Goal: Information Seeking & Learning: Find specific fact

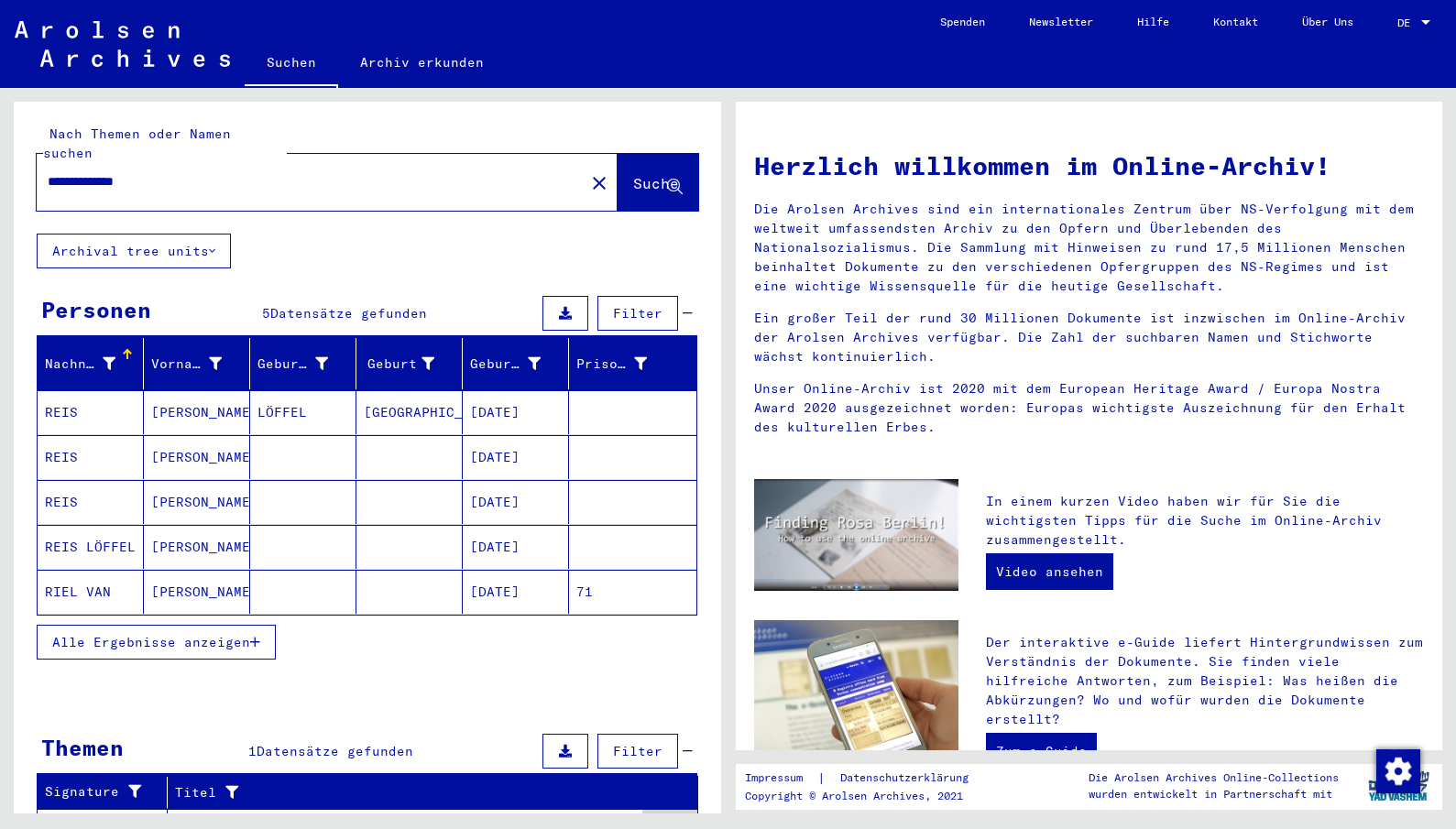
click at [507, 398] on mat-cell "[DATE]" at bounding box center [516, 412] width 106 height 44
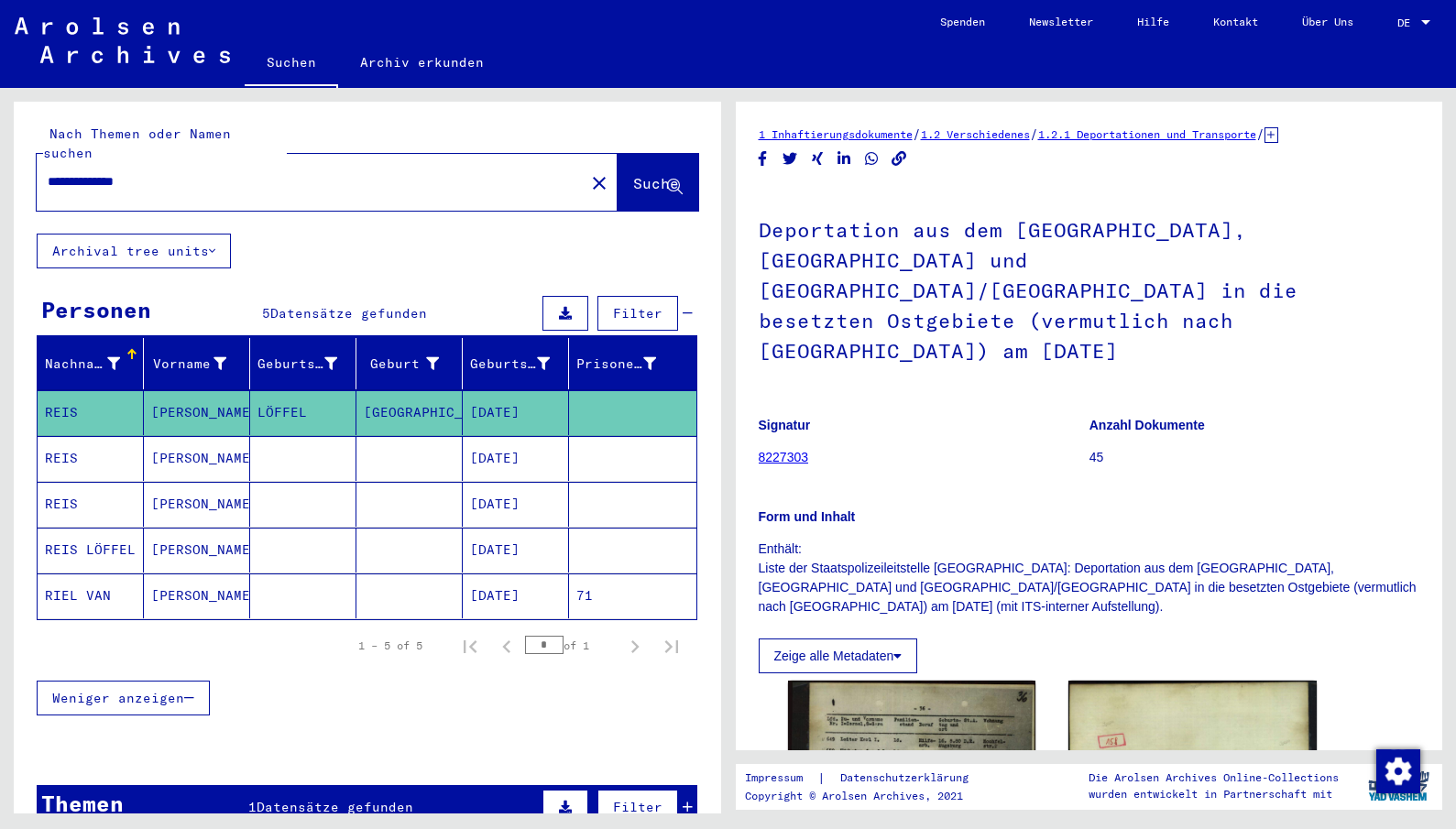
click at [513, 443] on mat-cell "[DATE]" at bounding box center [516, 458] width 106 height 45
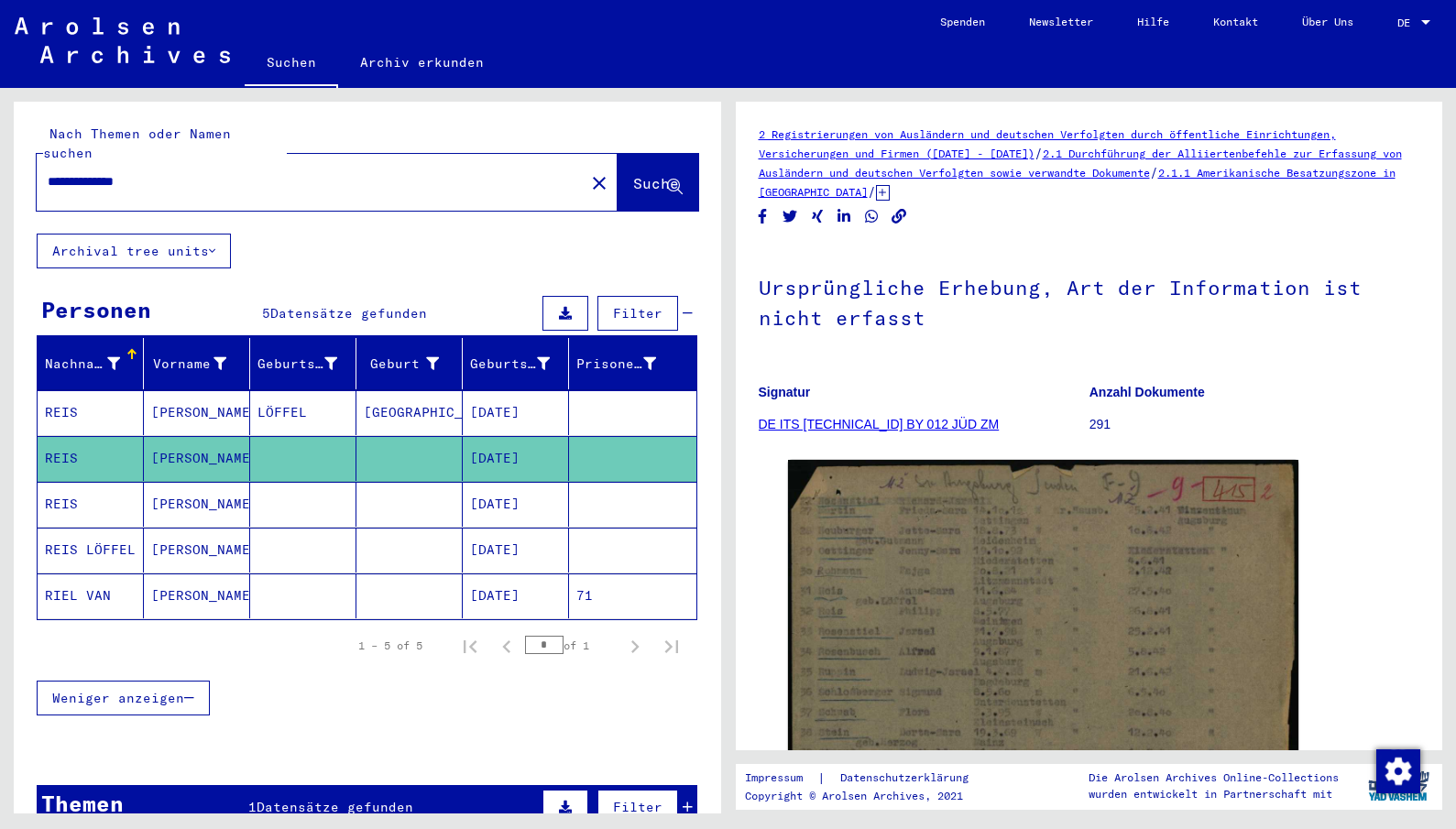
click at [521, 494] on mat-cell "[DATE]" at bounding box center [516, 504] width 106 height 45
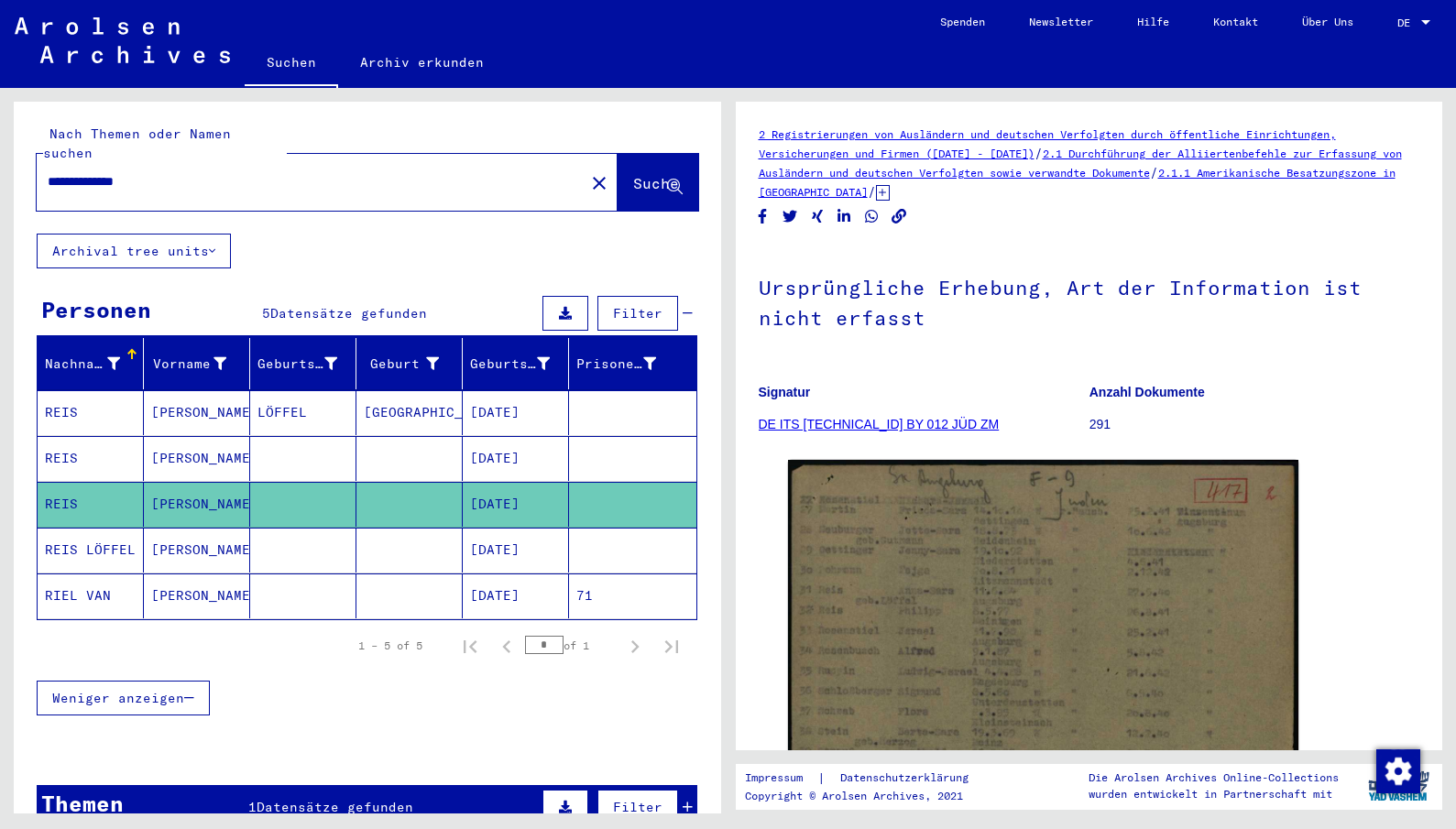
click at [488, 530] on mat-cell "[DATE]" at bounding box center [516, 550] width 106 height 45
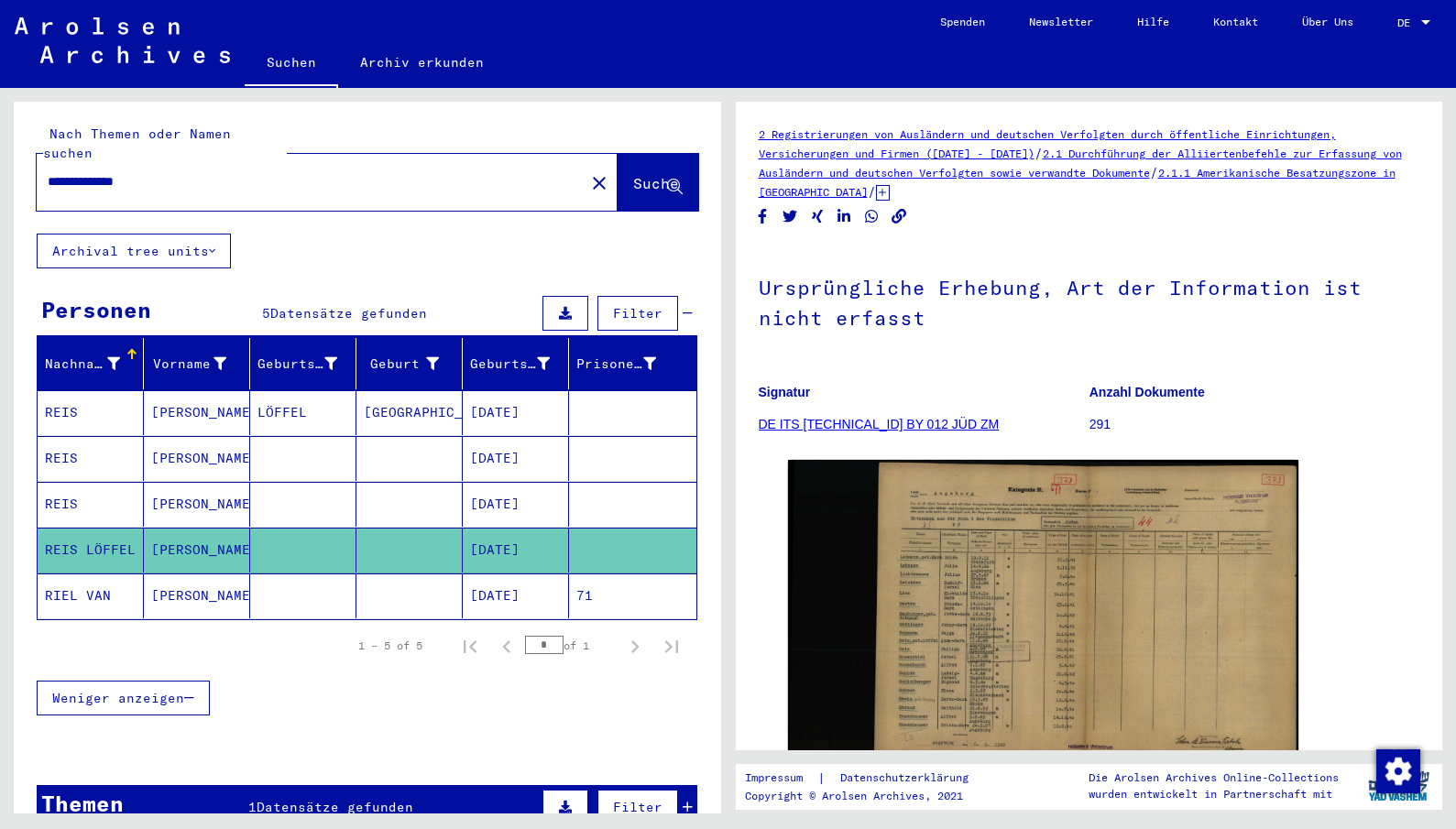
click at [503, 576] on mat-cell "[DATE]" at bounding box center [516, 596] width 106 height 45
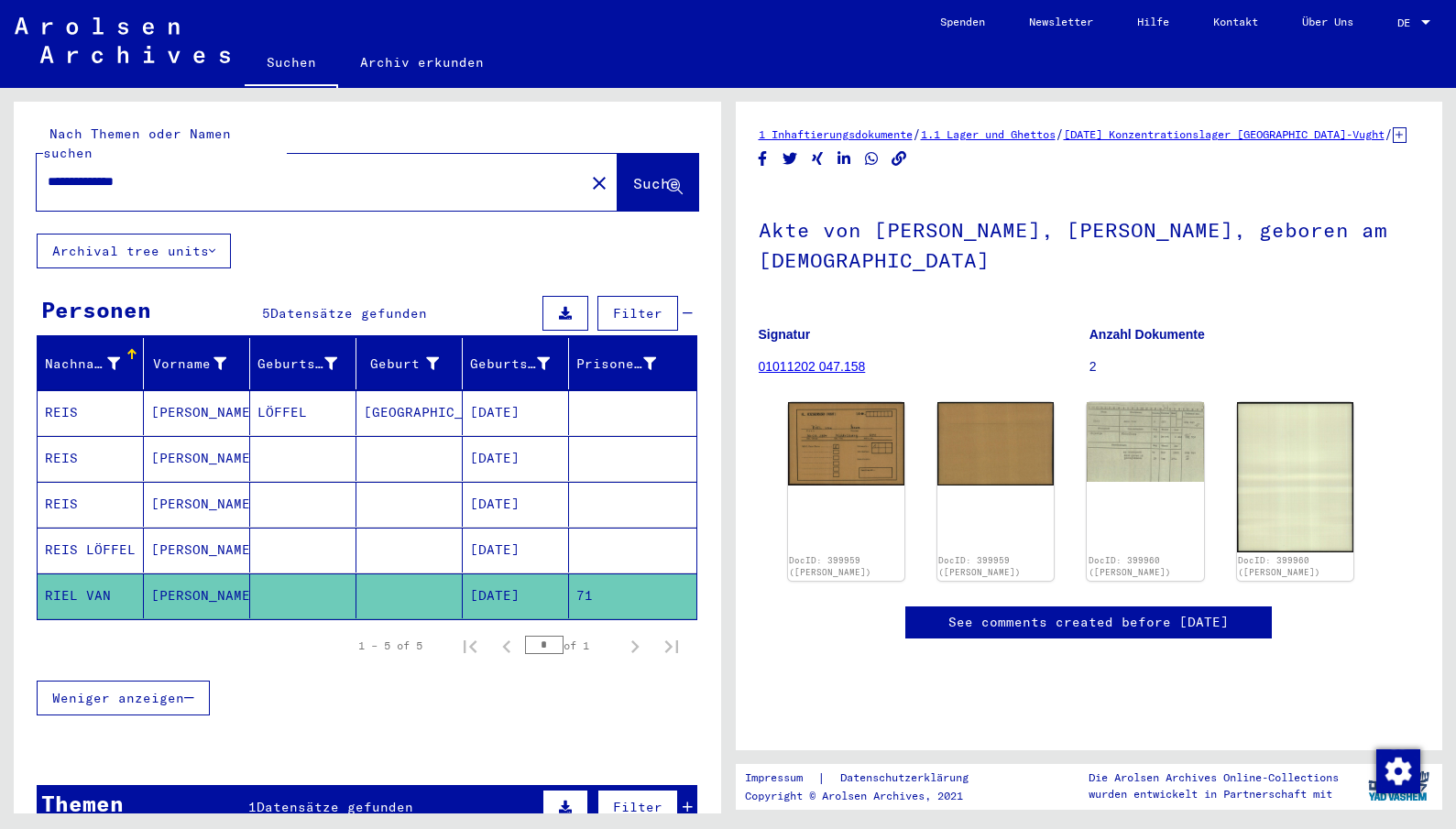
click at [517, 535] on mat-cell "[DATE]" at bounding box center [516, 550] width 106 height 45
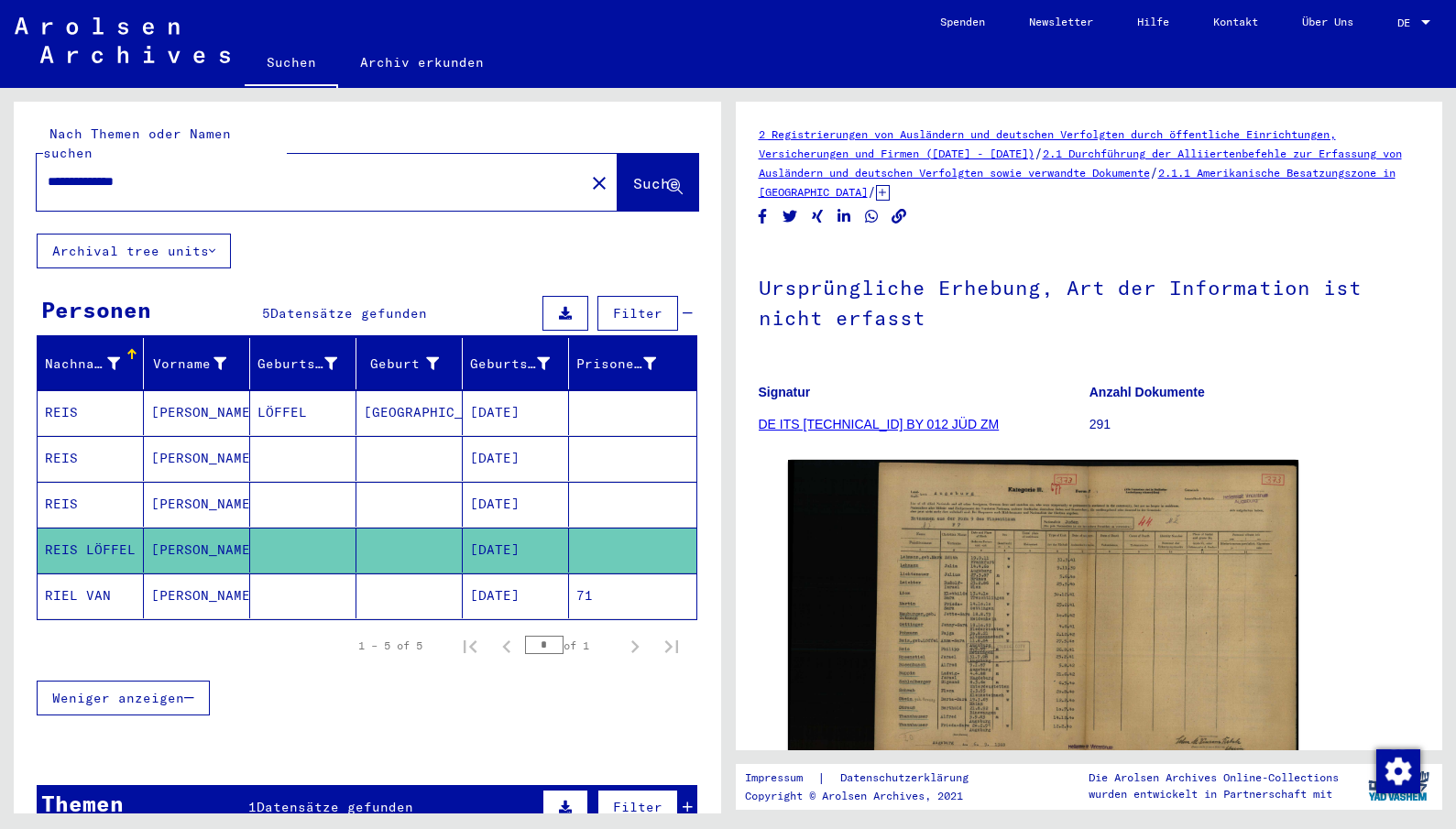
click at [508, 491] on mat-cell "[DATE]" at bounding box center [516, 504] width 106 height 45
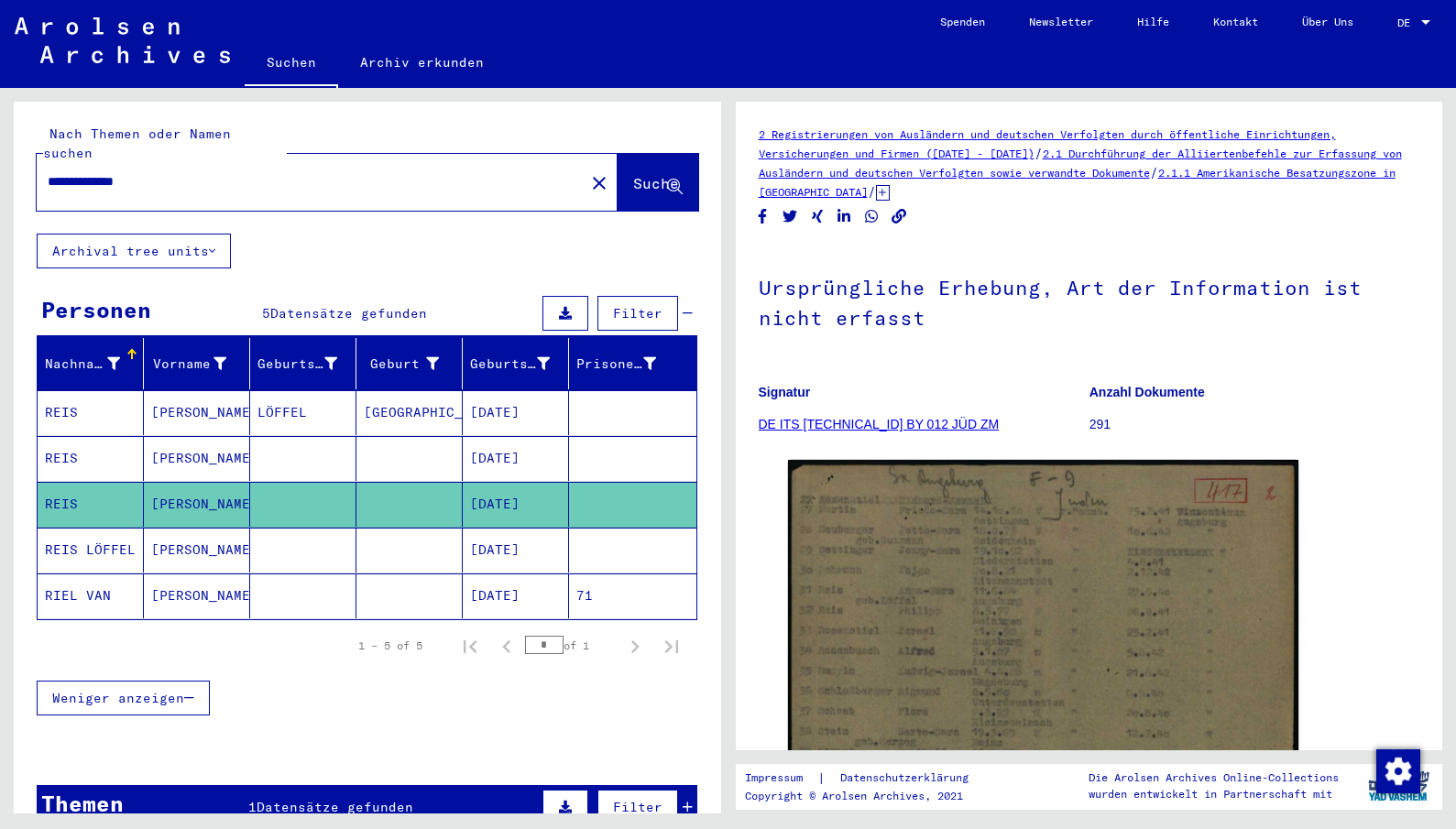
click at [513, 436] on mat-cell "[DATE]" at bounding box center [516, 458] width 106 height 45
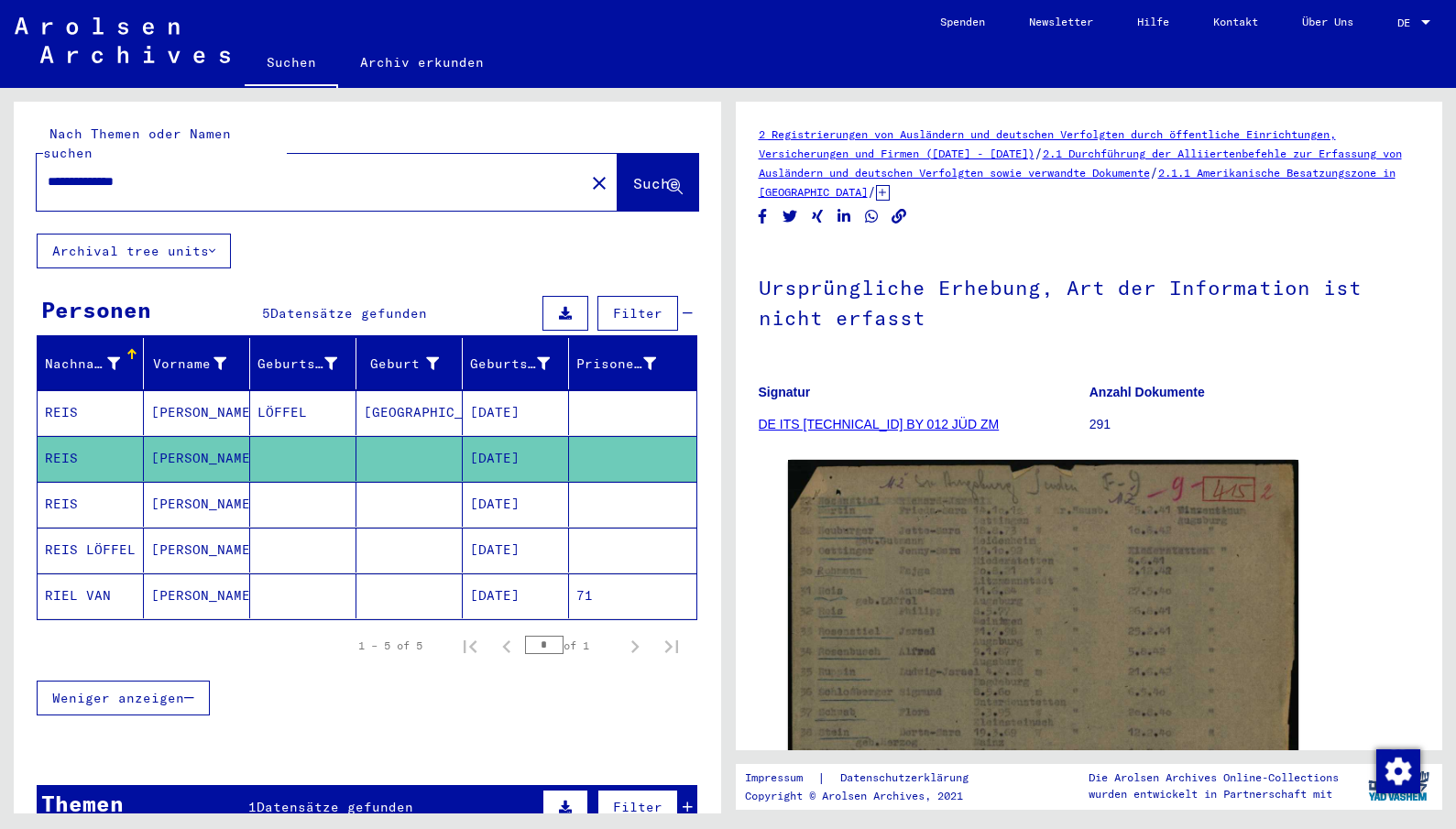
click at [516, 390] on mat-cell "[DATE]" at bounding box center [516, 413] width 106 height 45
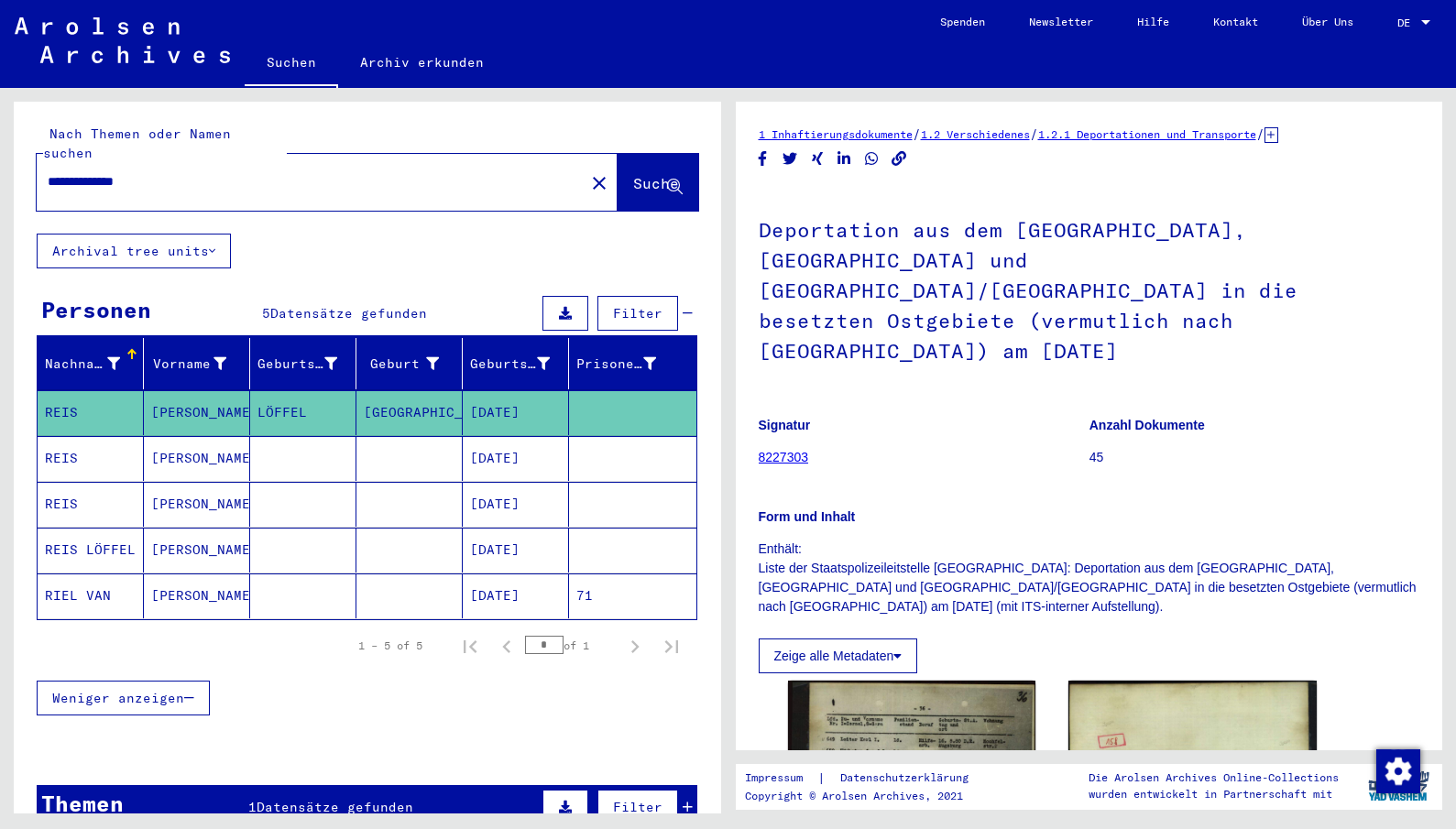
click at [196, 390] on mat-cell "[PERSON_NAME]" at bounding box center [197, 413] width 106 height 45
